Goal: Find specific page/section: Find specific page/section

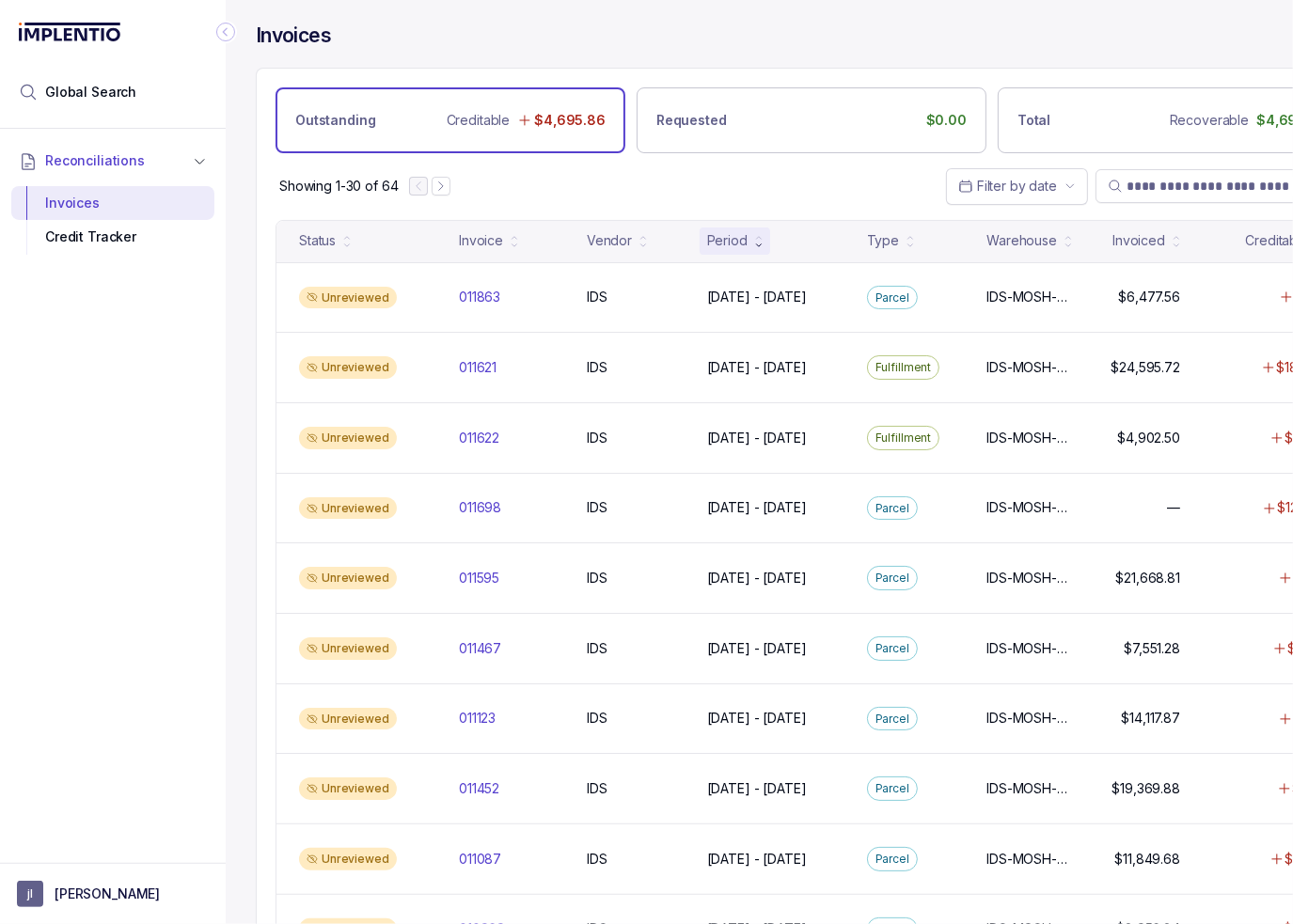
click at [226, 31] on icon "Collapse Icon" at bounding box center [226, 33] width 19 height 19
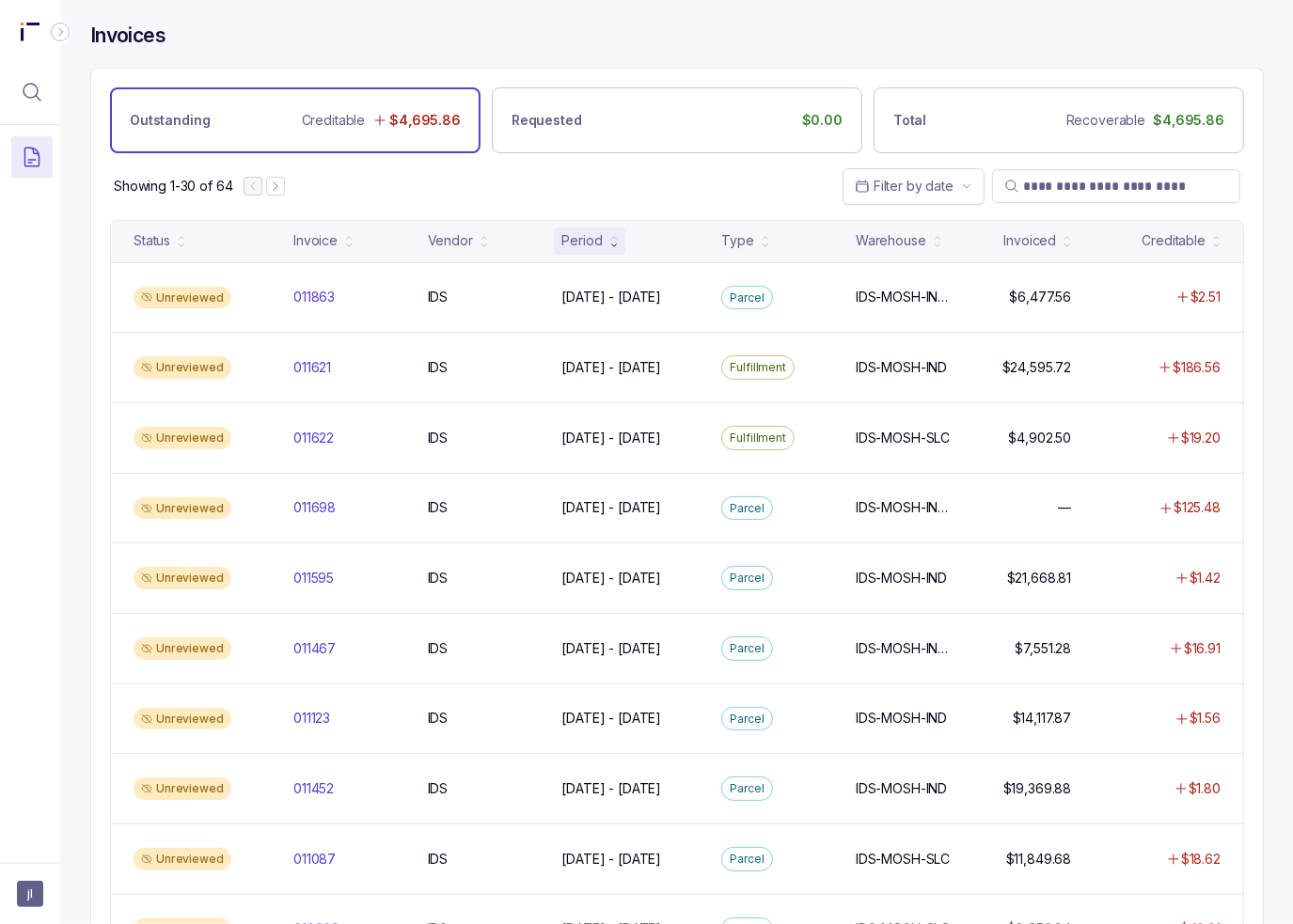
click at [736, 191] on div "Showing 1-30 of 64 Filter by date" at bounding box center [676, 186] width 1172 height 66
click at [1055, 181] on input "search" at bounding box center [1126, 187] width 205 height 19
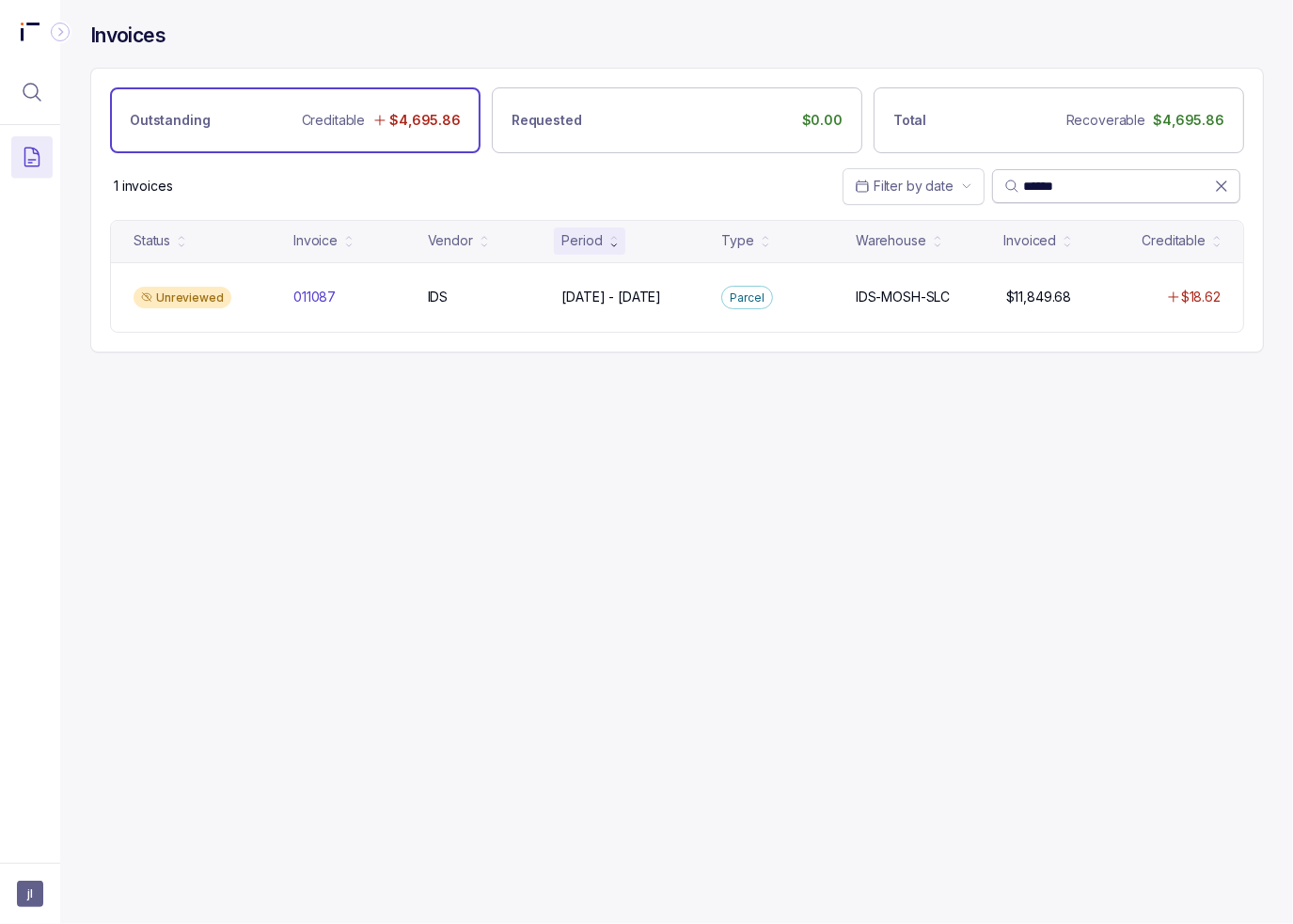
type input "******"
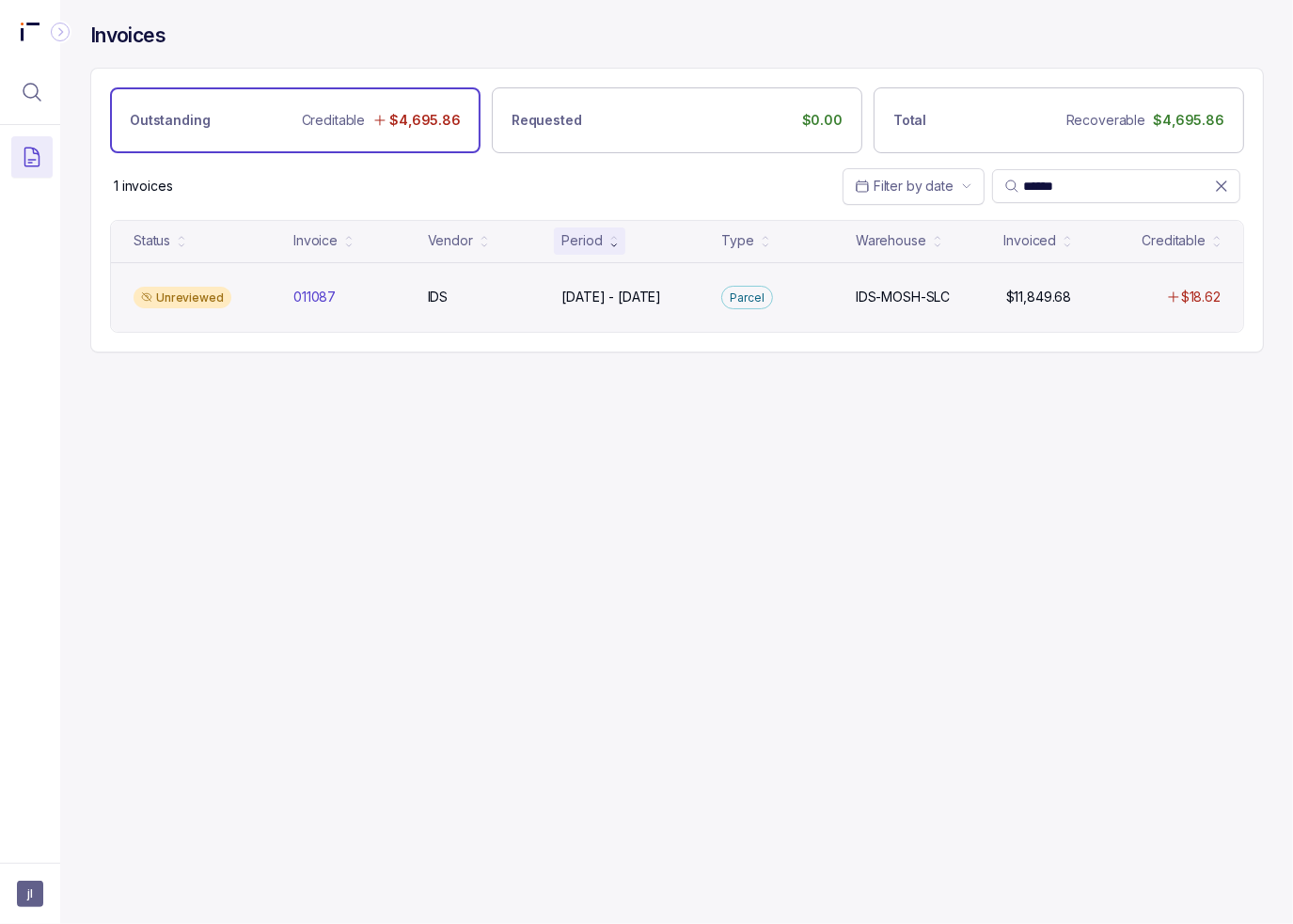
click at [956, 292] on div "IDS-MOSH-SLC IDS-MOSH-SLC" at bounding box center [904, 297] width 112 height 19
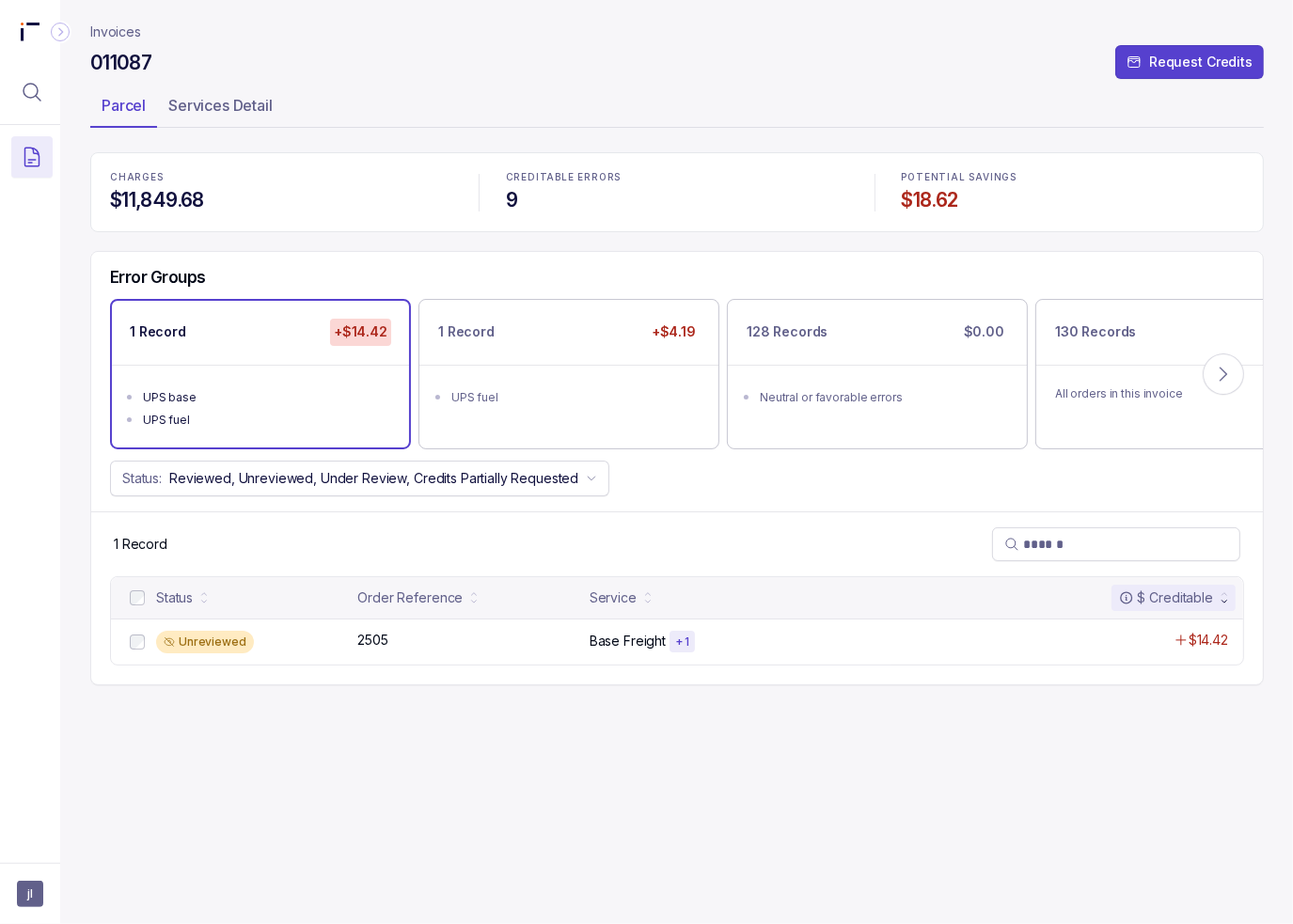
click at [831, 252] on div "Error Groups 1 Record +$14.42 UPS base UPS fuel 1 Record +$4.19 UPS fuel 128 Re…" at bounding box center [676, 381] width 1172 height 259
click at [115, 28] on p "Invoices" at bounding box center [115, 33] width 51 height 19
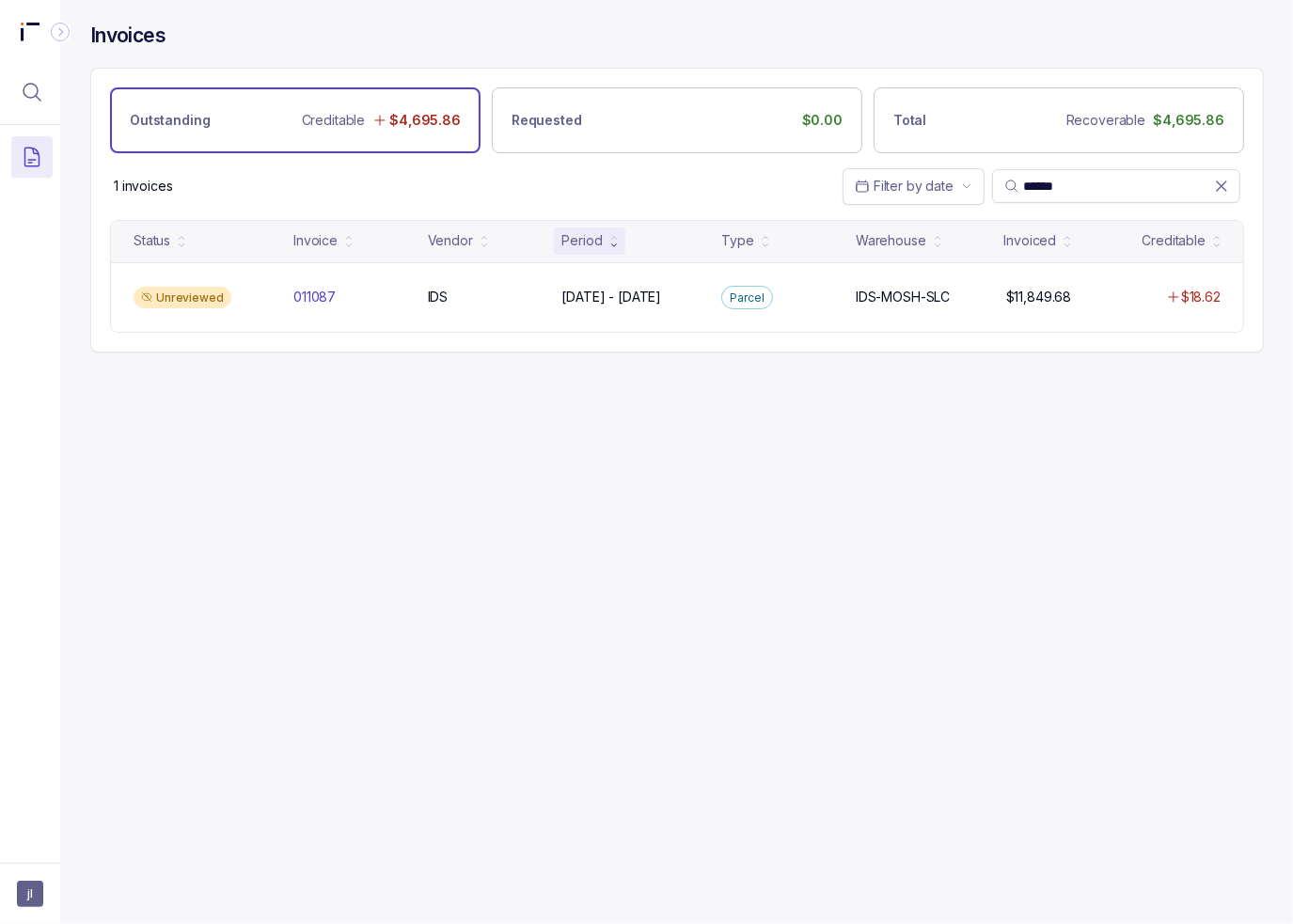
click at [818, 582] on div "Invoices Outstanding Creditable $4,695.86 Requested $0.00 Total Recoverable $4,…" at bounding box center [669, 462] width 1218 height 924
click at [1231, 186] on span "******" at bounding box center [1116, 186] width 249 height 33
click at [1221, 193] on icon at bounding box center [1221, 187] width 19 height 19
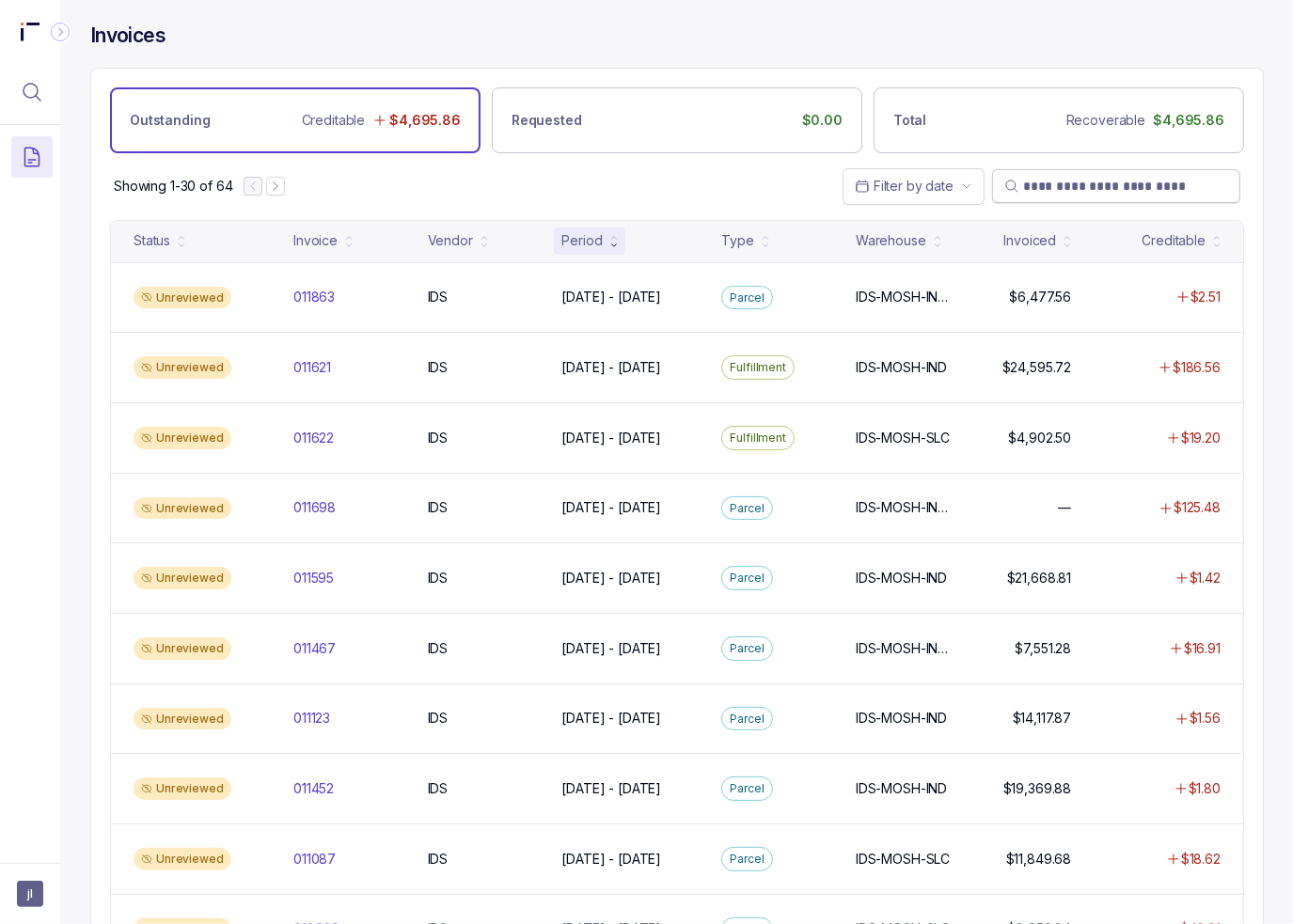
click at [609, 195] on div "Showing 1-30 of 64 Filter by date" at bounding box center [676, 186] width 1172 height 66
drag, startPoint x: 537, startPoint y: 180, endPoint x: 504, endPoint y: 174, distance: 33.5
click at [538, 180] on div "Showing 1-30 of 64 Filter by date" at bounding box center [676, 186] width 1172 height 66
